Goal: Information Seeking & Learning: Understand process/instructions

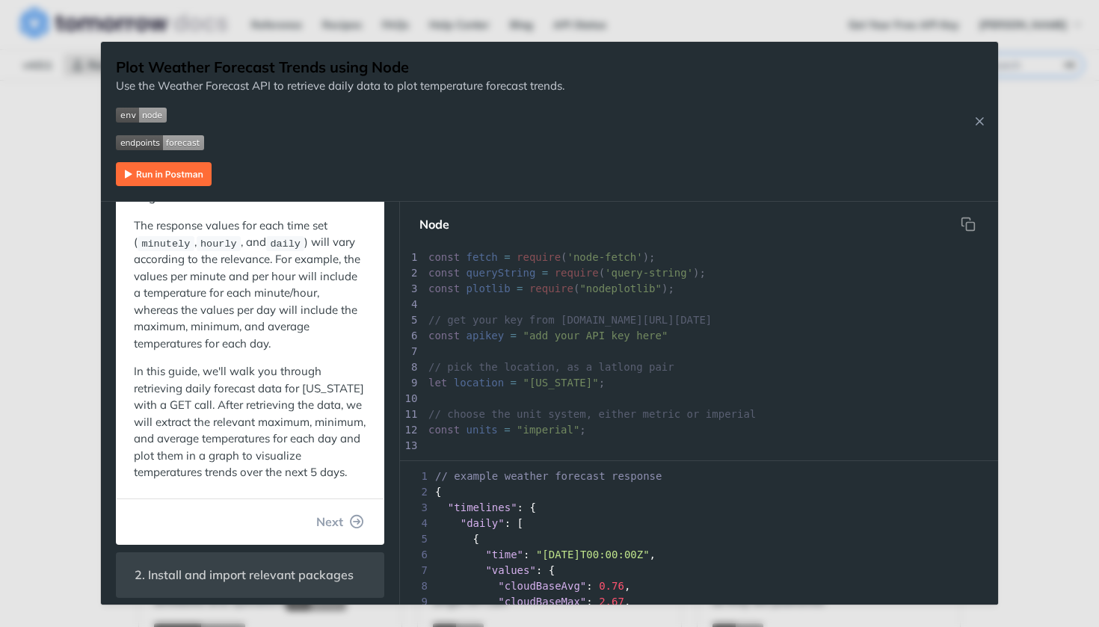
scroll to position [146, 0]
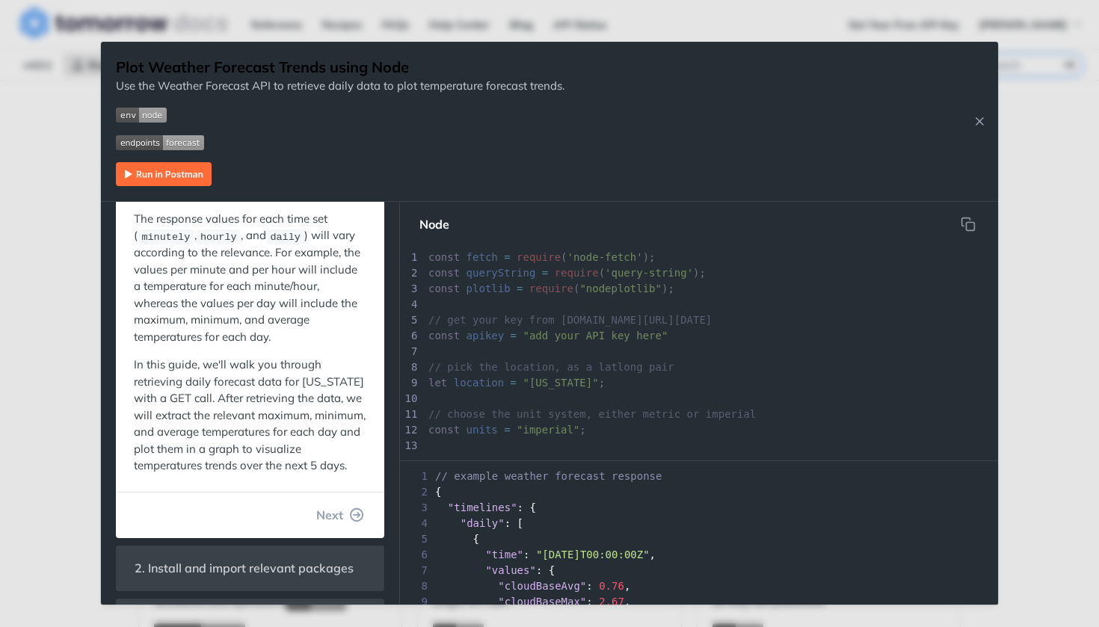
click at [173, 178] on img "Expand image" at bounding box center [164, 174] width 96 height 24
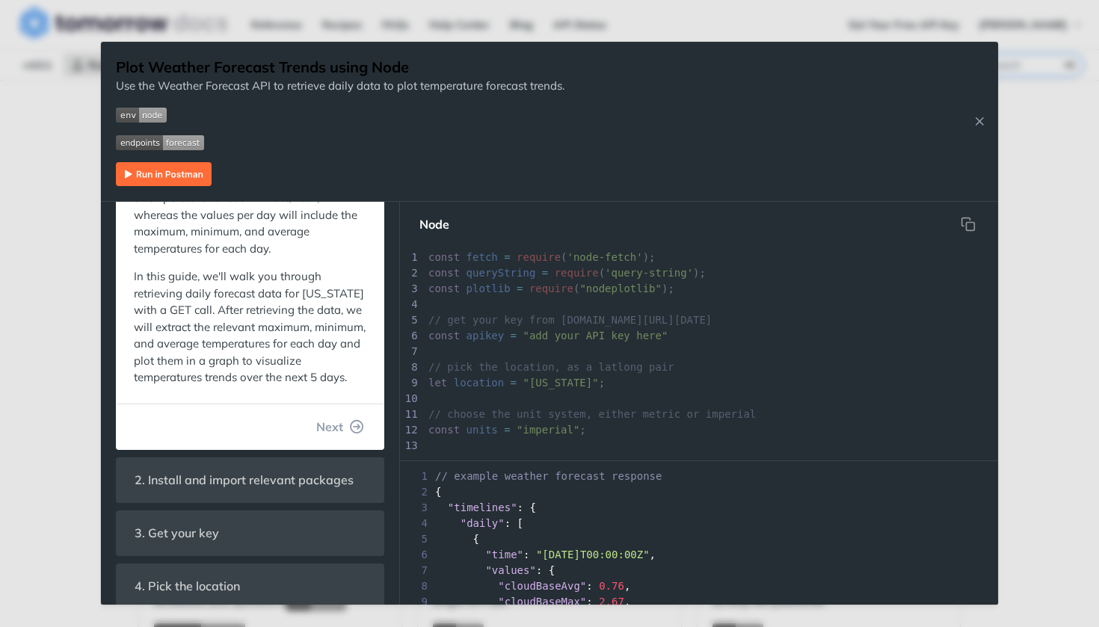
scroll to position [238, 0]
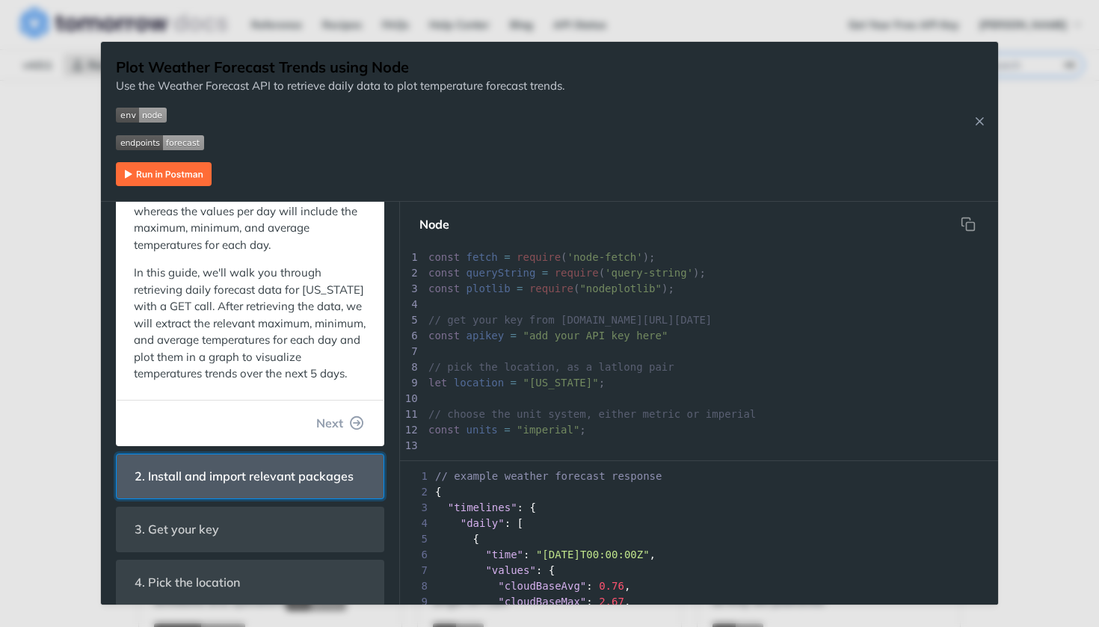
click at [280, 477] on span "2. Install and import relevant packages" at bounding box center [244, 476] width 240 height 29
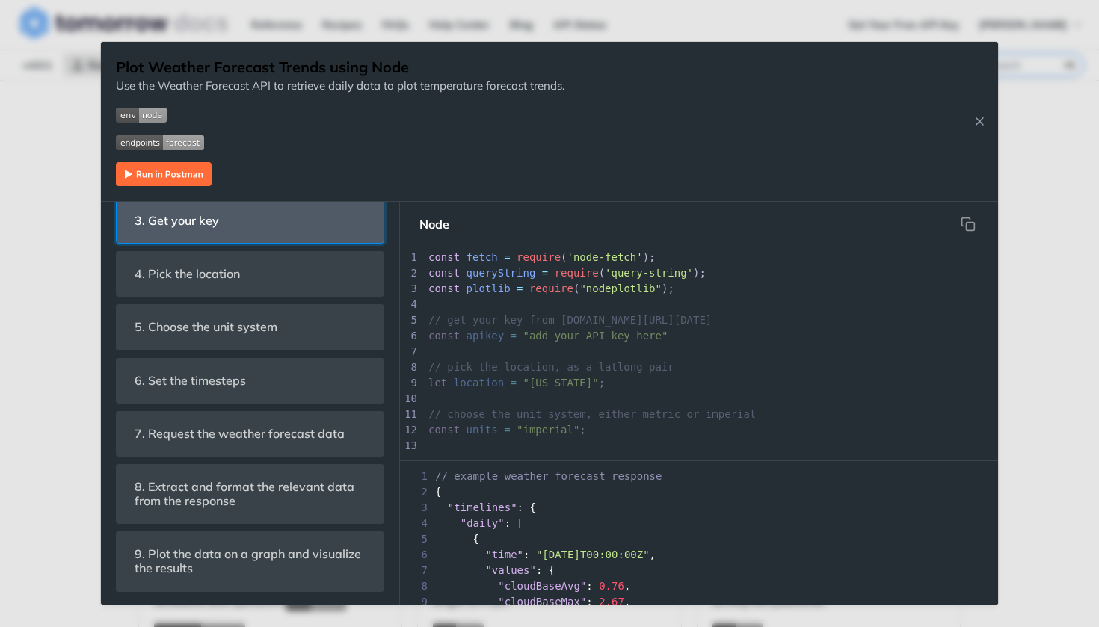
click at [290, 243] on header "3. Get your key" at bounding box center [250, 221] width 267 height 44
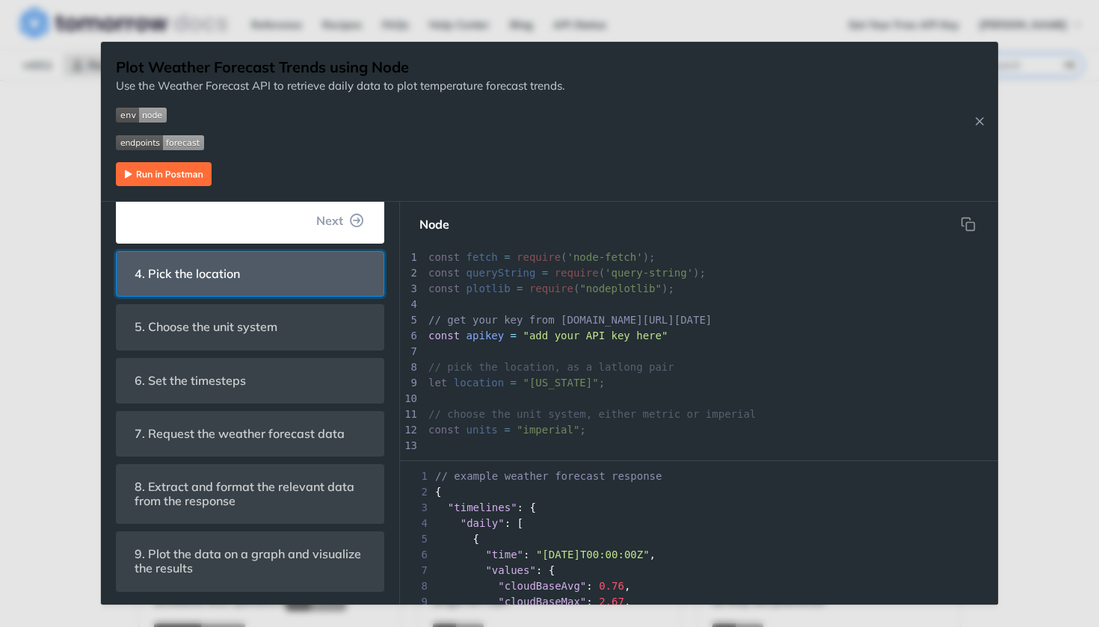
click at [277, 295] on header "4. Pick the location" at bounding box center [250, 274] width 267 height 44
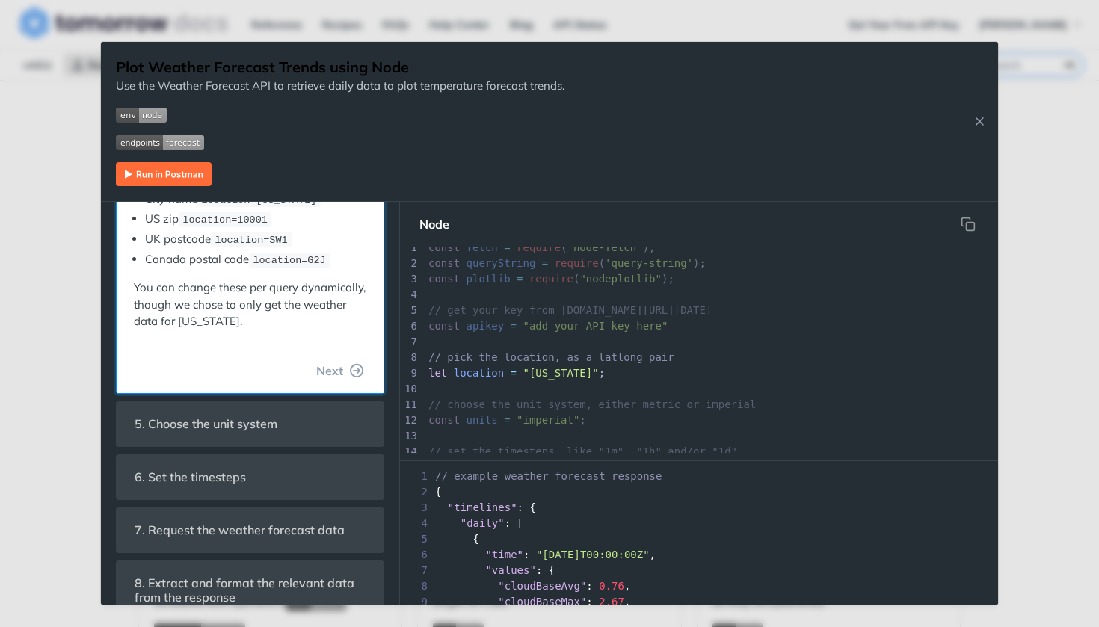
scroll to position [372, 0]
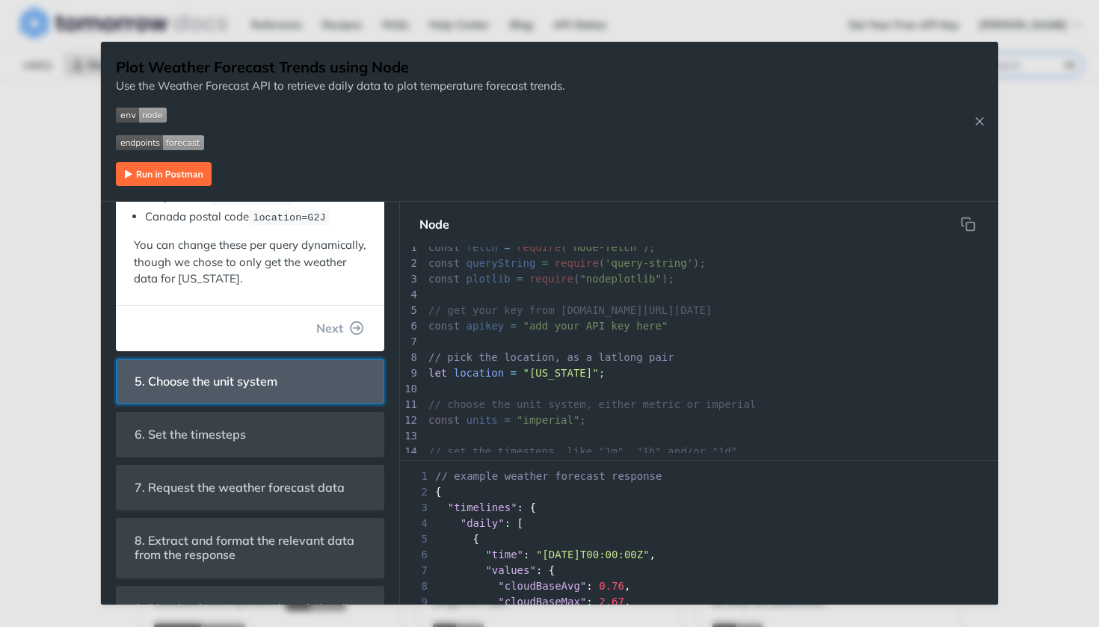
click at [253, 377] on span "5. Choose the unit system" at bounding box center [206, 381] width 164 height 29
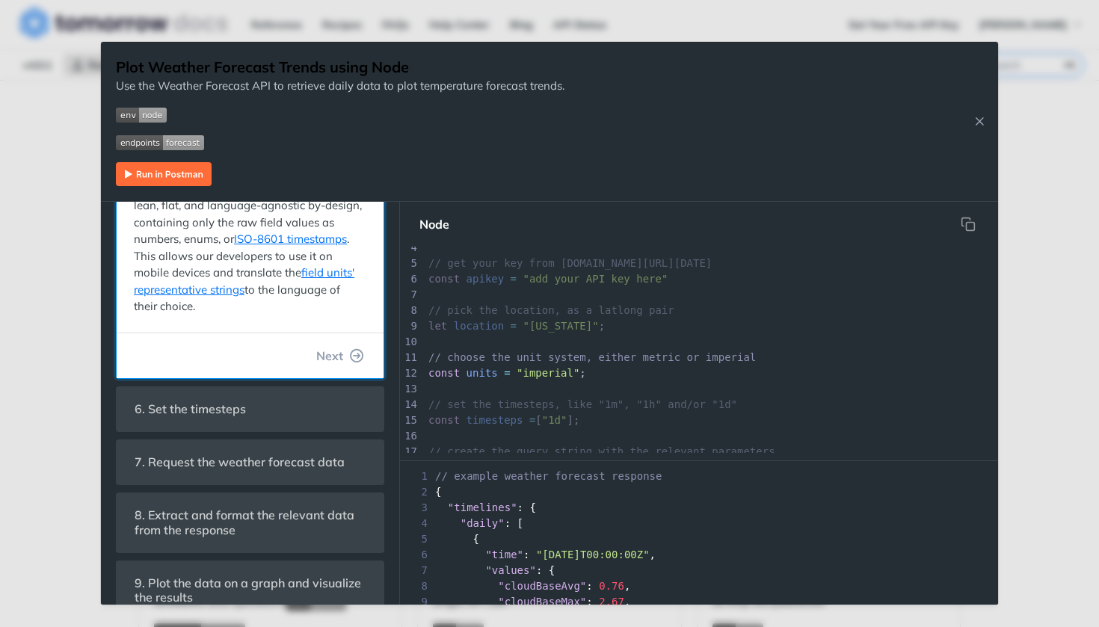
scroll to position [441, 0]
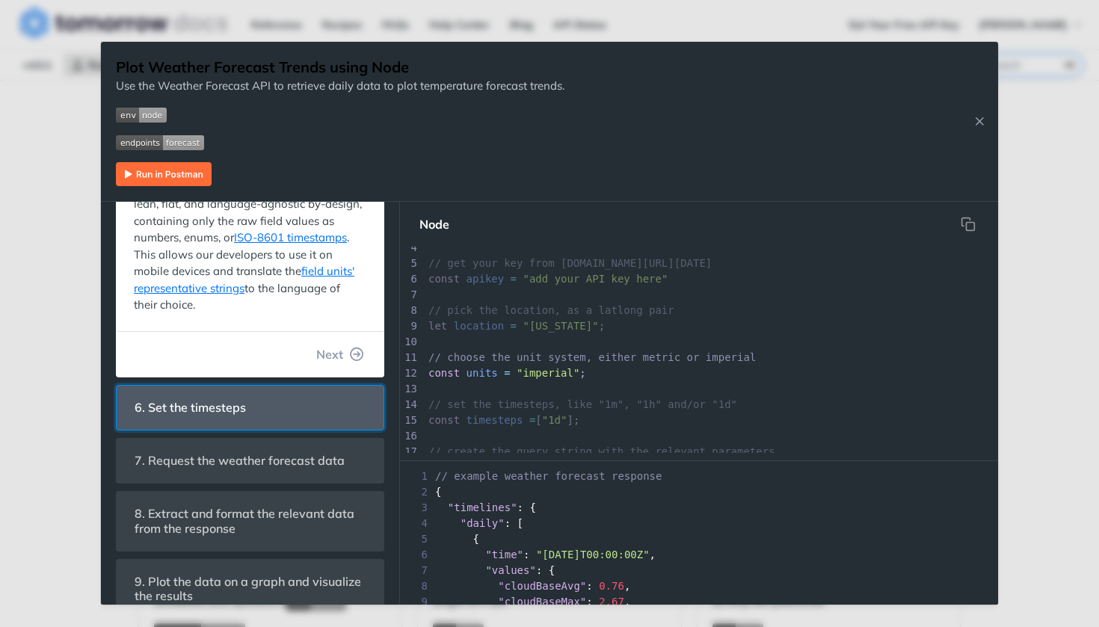
click at [253, 403] on span "6. Set the timesteps" at bounding box center [190, 407] width 132 height 29
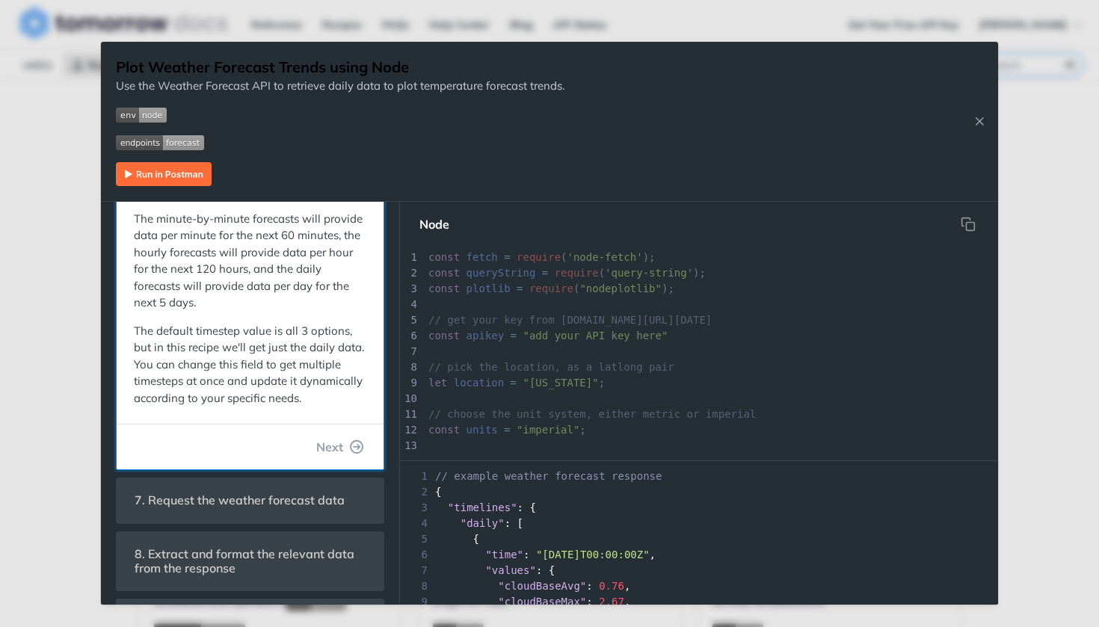
scroll to position [104, 0]
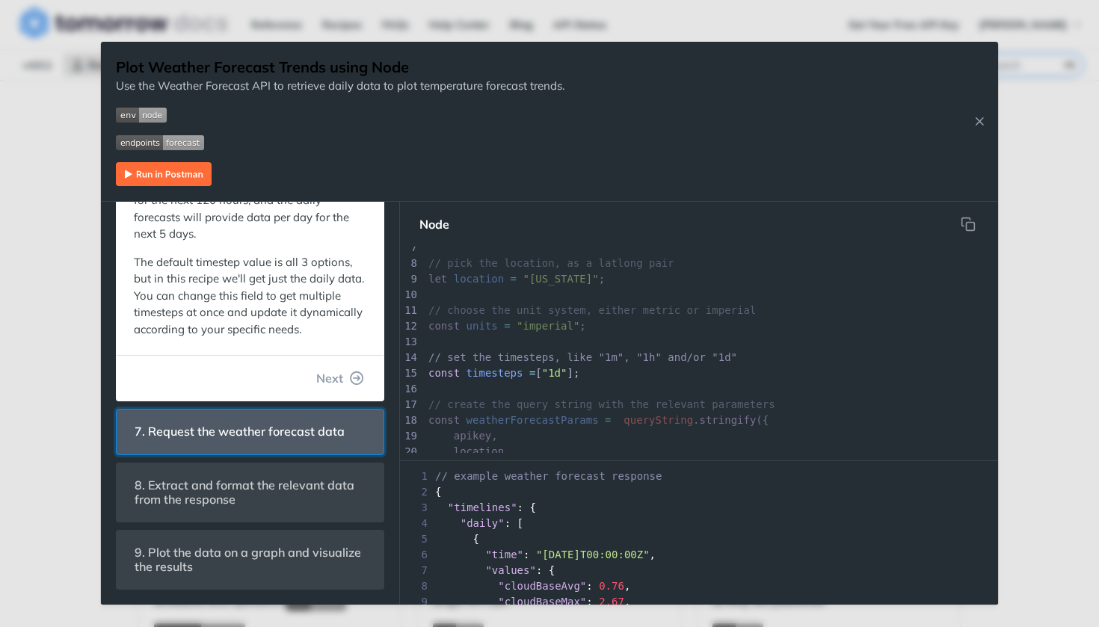
click at [244, 446] on span "7. Request the weather forecast data" at bounding box center [239, 431] width 231 height 29
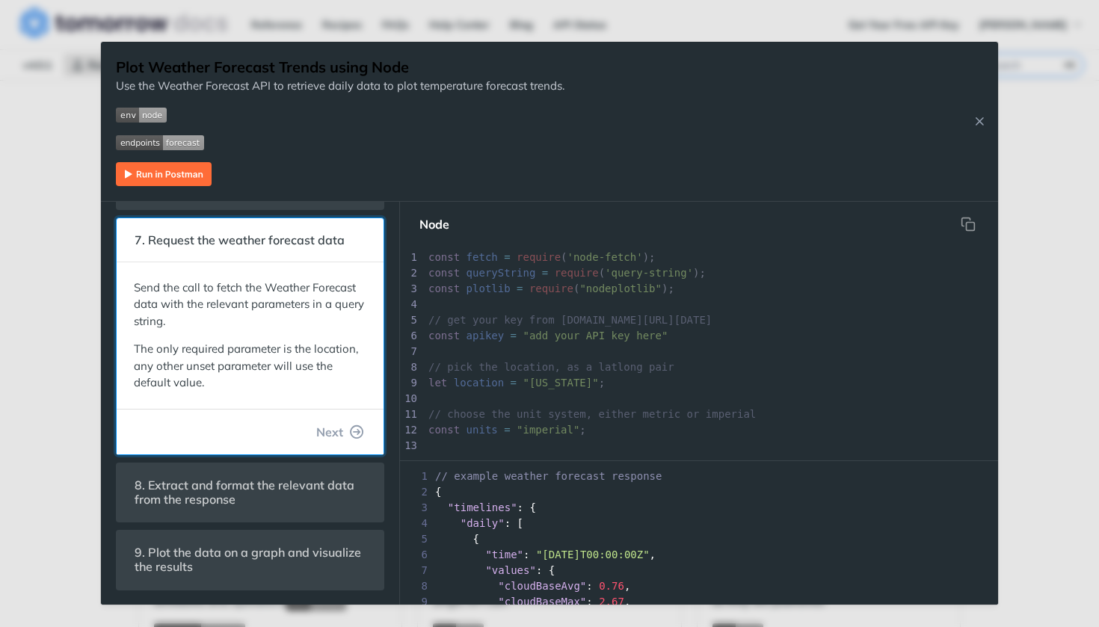
scroll to position [222, 0]
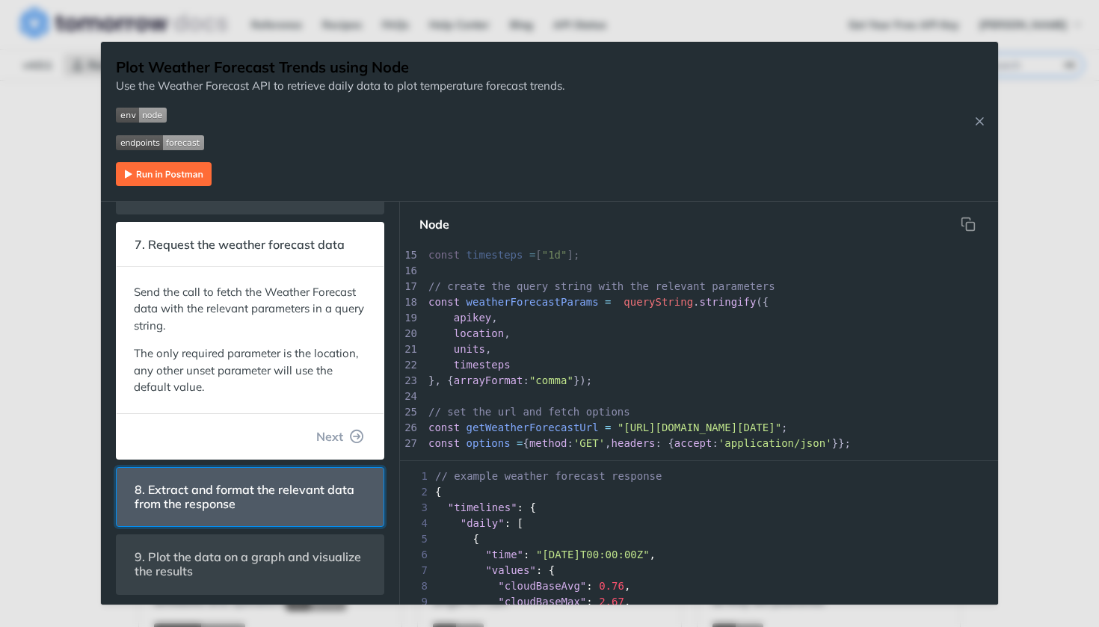
click at [241, 482] on span "8. Extract and format the relevant data from the response" at bounding box center [250, 496] width 252 height 43
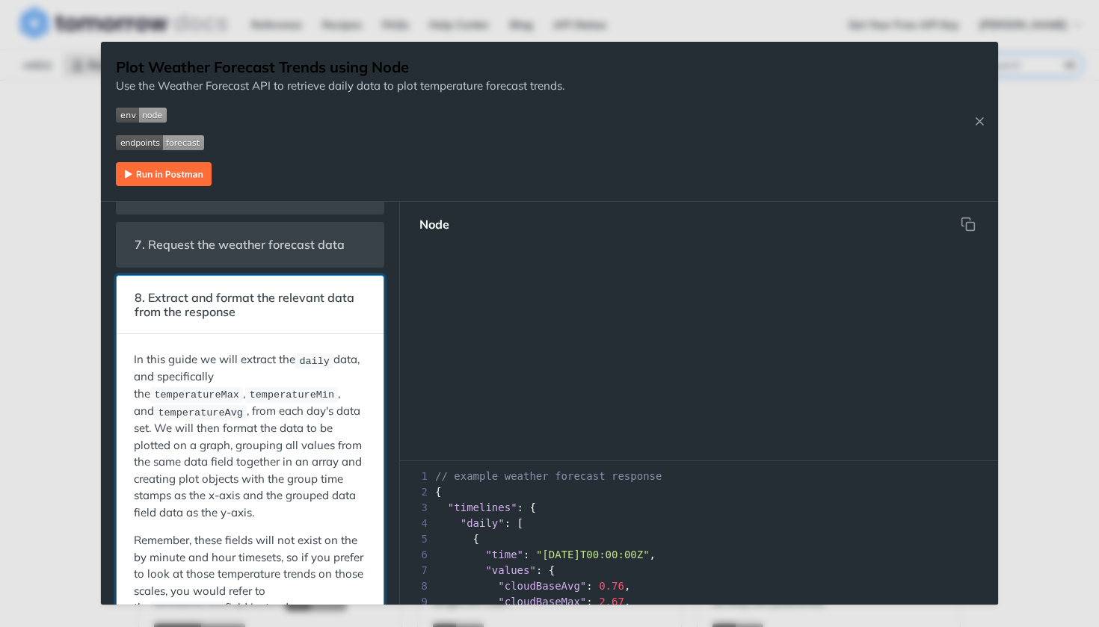
scroll to position [481, 0]
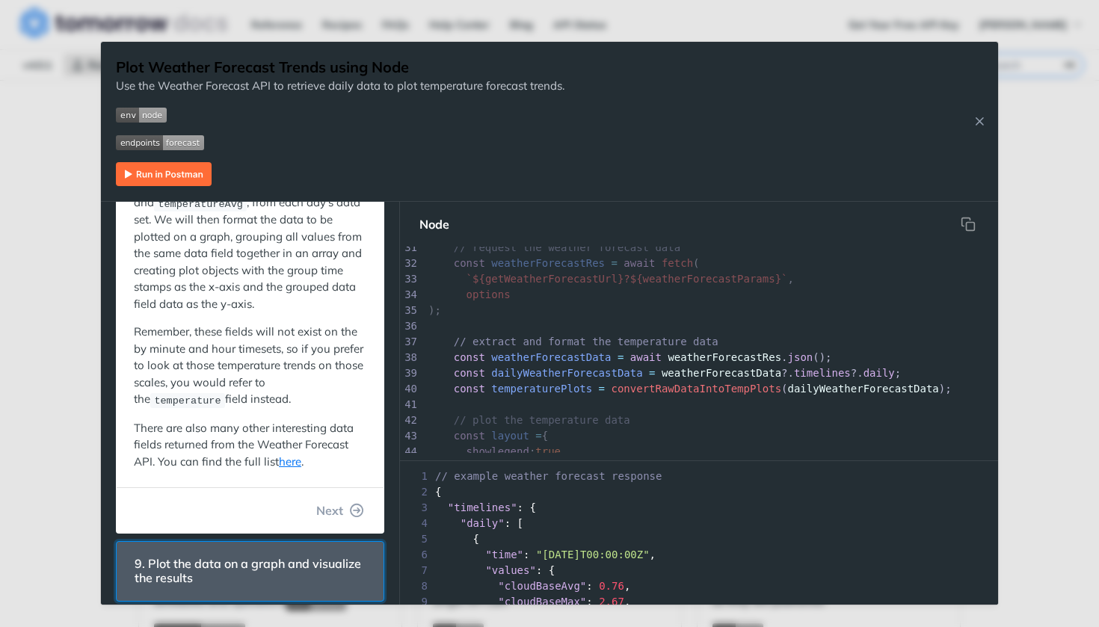
click at [229, 564] on span "9. Plot the data on a graph and visualize the results" at bounding box center [250, 570] width 252 height 43
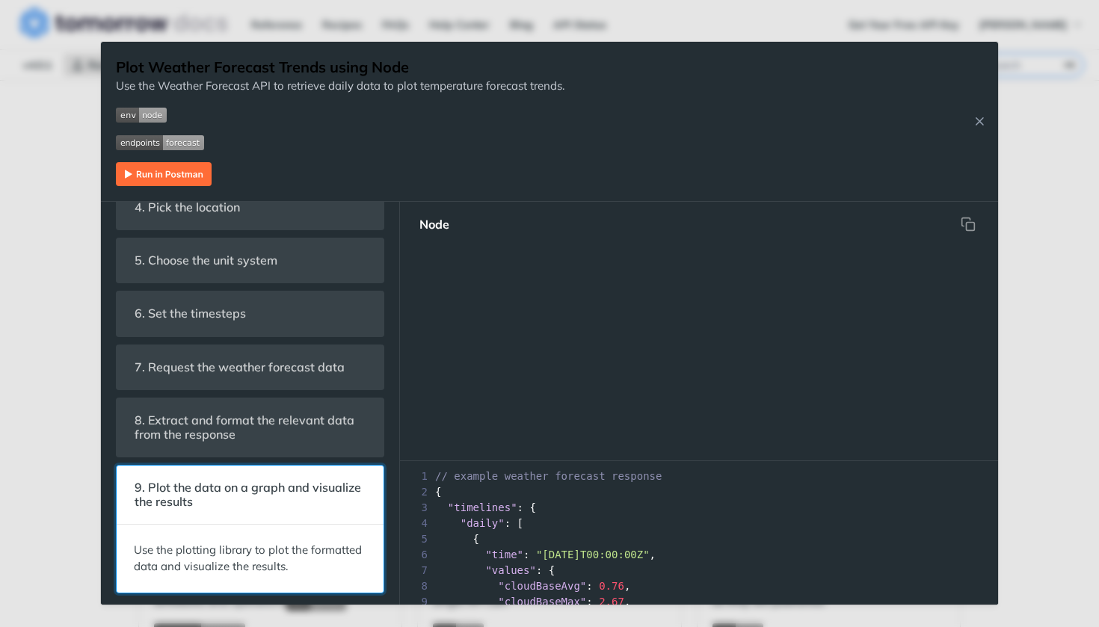
scroll to position [628, 0]
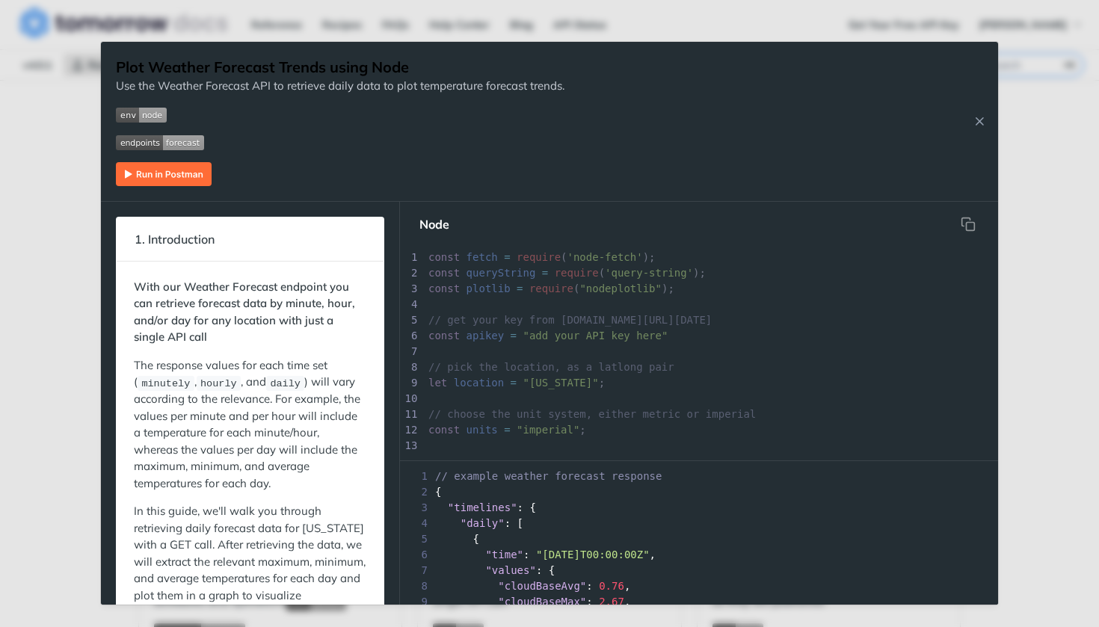
click at [129, 114] on img "Expand image" at bounding box center [141, 115] width 51 height 15
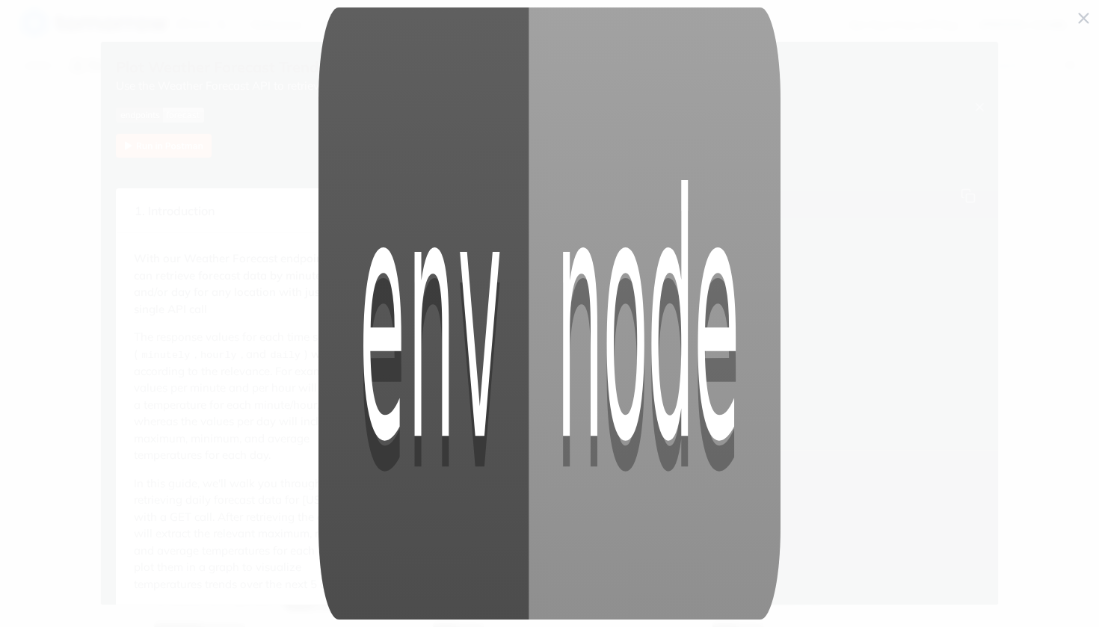
click at [365, 174] on img "Collapse image" at bounding box center [548, 312] width 461 height 611
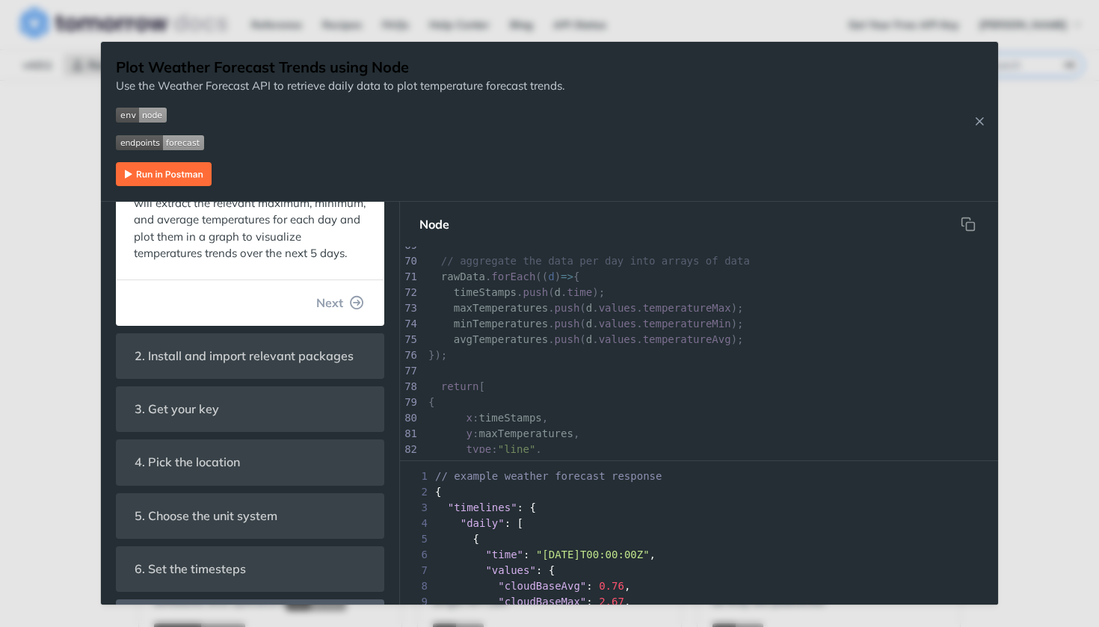
scroll to position [336, 0]
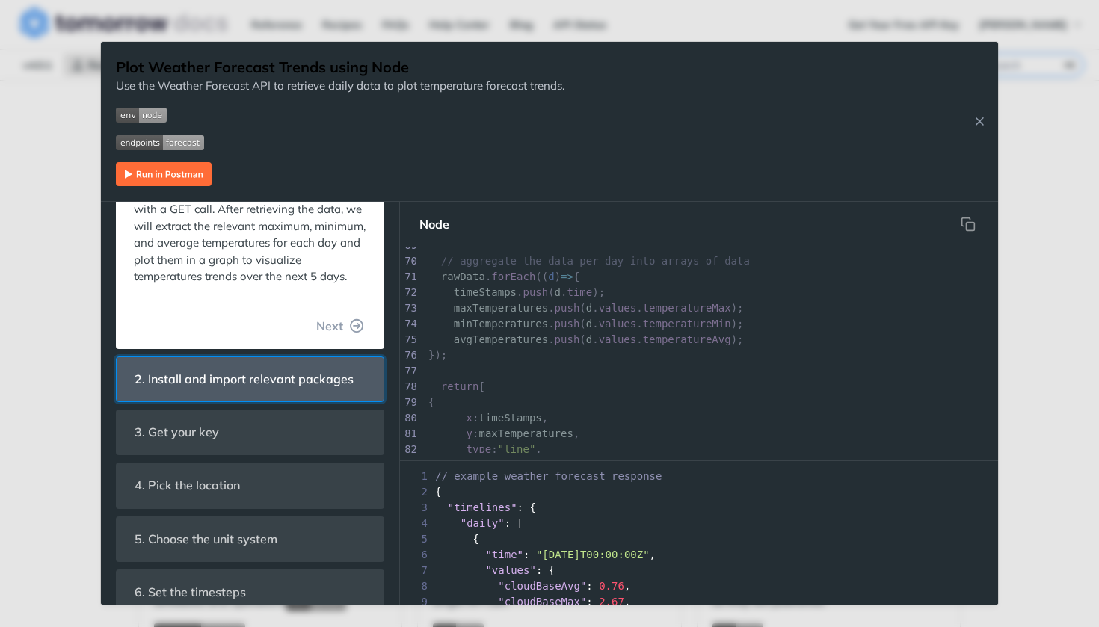
click at [290, 394] on span "2. Install and import relevant packages" at bounding box center [244, 379] width 240 height 29
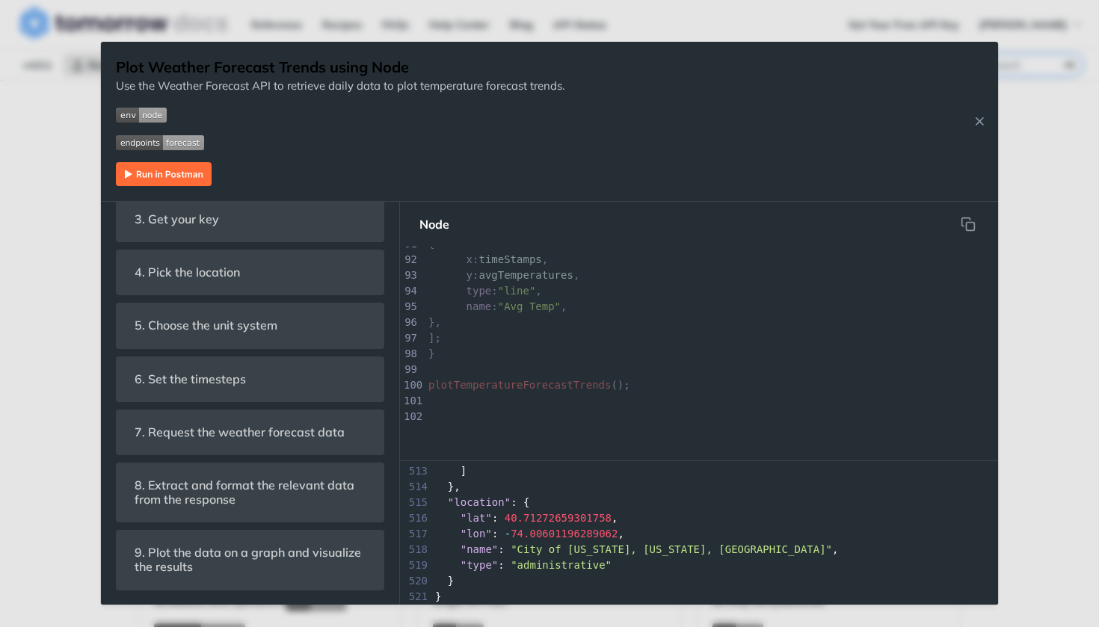
scroll to position [8040, 0]
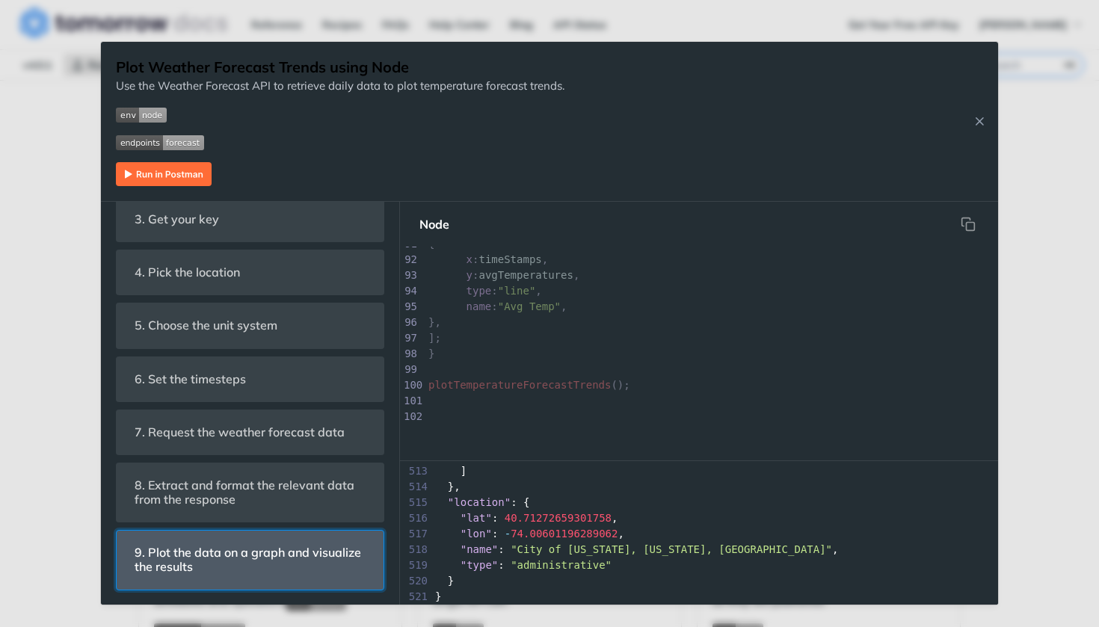
click at [238, 555] on span "9. Plot the data on a graph and visualize the results" at bounding box center [250, 559] width 252 height 43
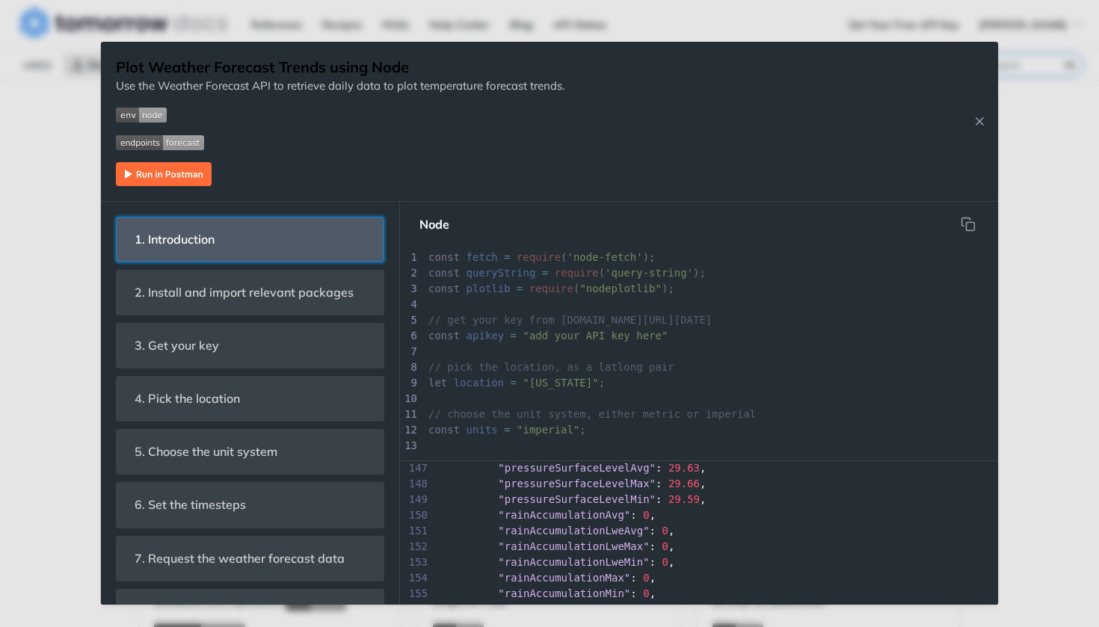
click at [290, 230] on header "1. Introduction" at bounding box center [250, 239] width 267 height 44
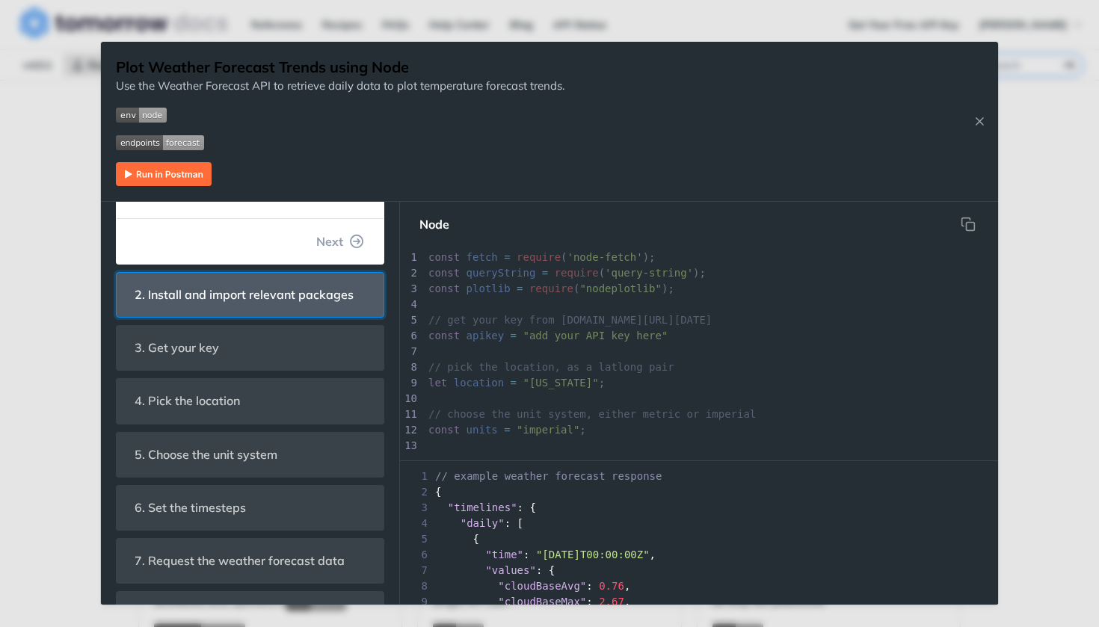
click at [312, 301] on span "2. Install and import relevant packages" at bounding box center [244, 294] width 240 height 29
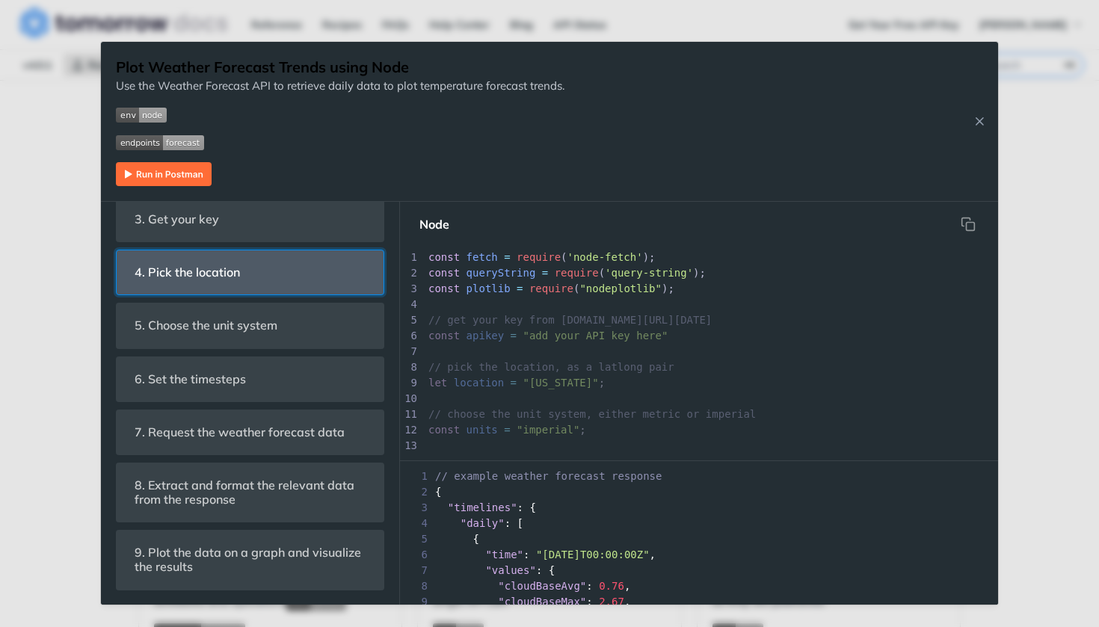
click at [291, 274] on header "4. Pick the location" at bounding box center [250, 272] width 267 height 44
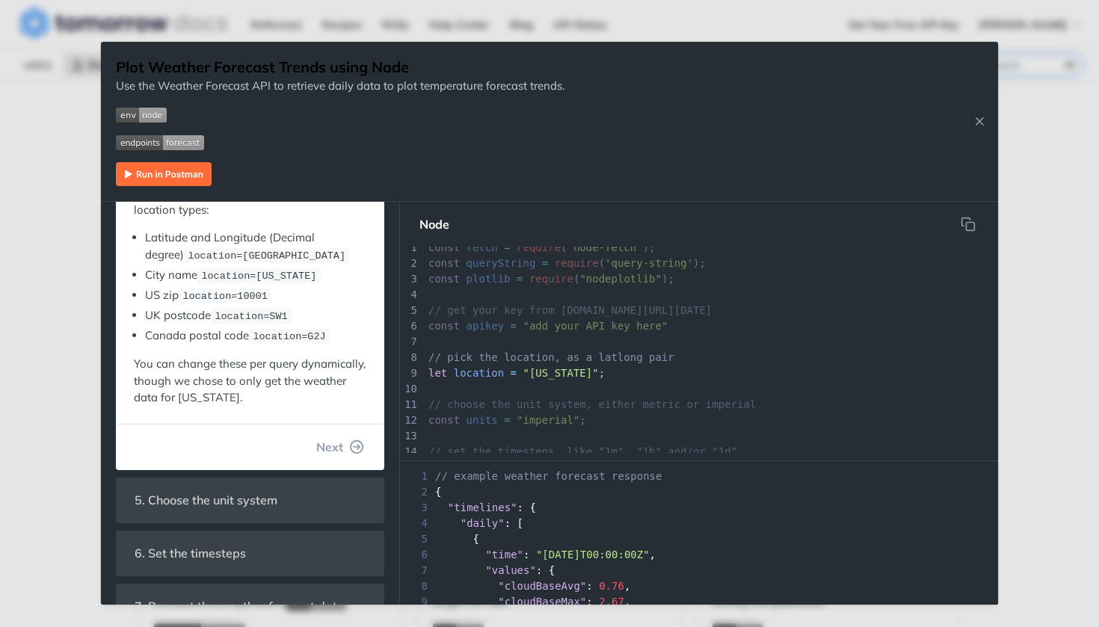
click at [224, 521] on div "1. Introduction With our Weather Forecast endpoint you can retrieve forecast da…" at bounding box center [250, 363] width 268 height 801
click at [982, 123] on icon "Close Recipe" at bounding box center [978, 120] width 13 height 13
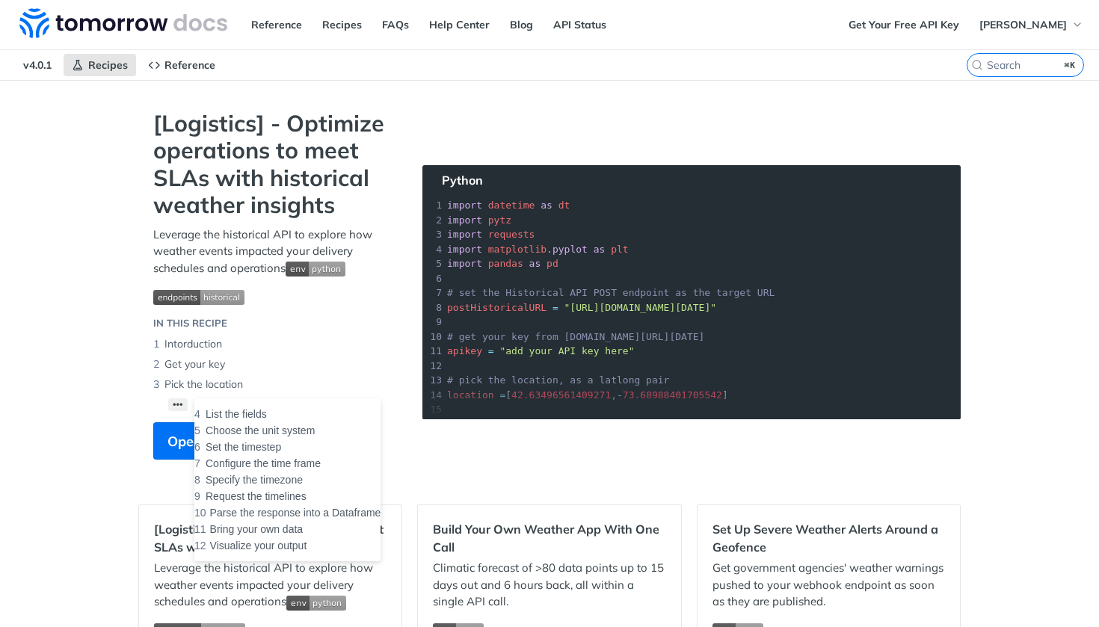
click at [179, 398] on button "••• List the fields Choose the unit system Set the timestep Configure the time …" at bounding box center [177, 404] width 19 height 13
